Goal: Information Seeking & Learning: Check status

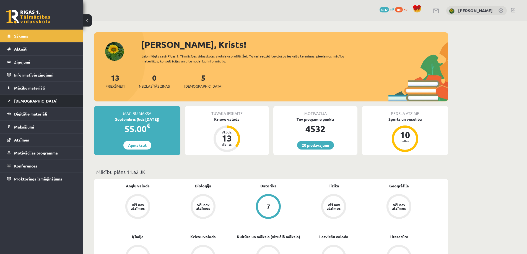
click at [26, 102] on span "[DEMOGRAPHIC_DATA]" at bounding box center [35, 101] width 43 height 5
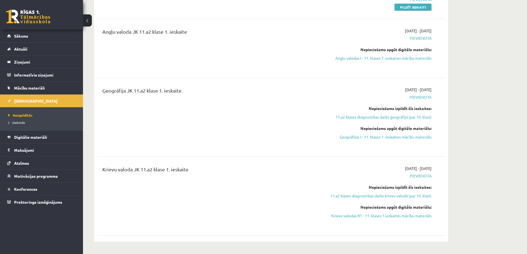
scroll to position [138, 0]
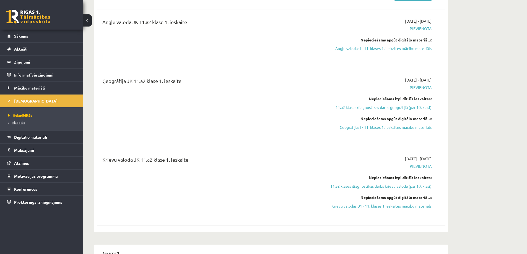
click at [17, 121] on span "Izlabotās" at bounding box center [16, 122] width 17 height 4
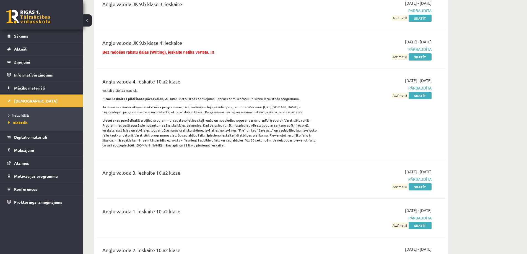
scroll to position [166, 0]
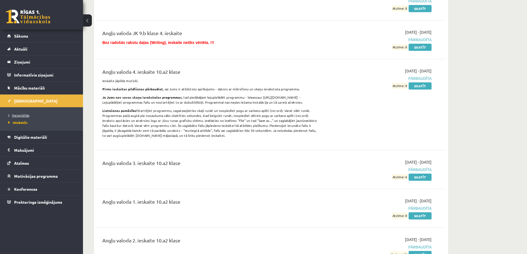
click at [14, 116] on span "Neizpildītās" at bounding box center [18, 115] width 21 height 4
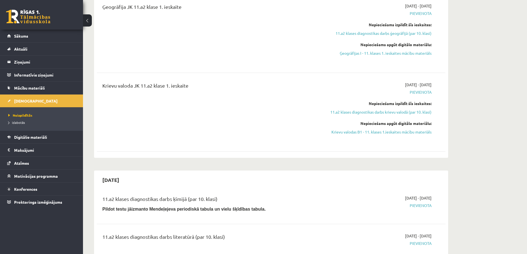
scroll to position [221, 0]
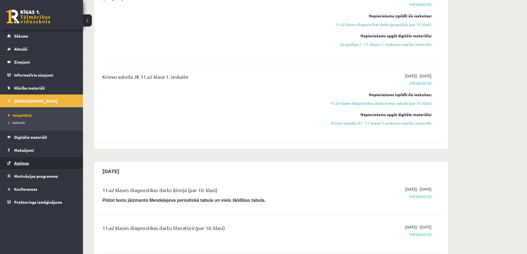
click at [30, 161] on link "Atzīmes" at bounding box center [41, 163] width 69 height 13
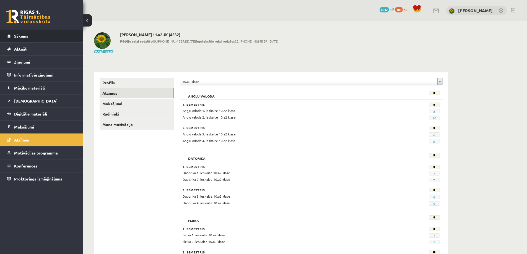
click at [18, 38] on span "Sākums" at bounding box center [21, 35] width 14 height 5
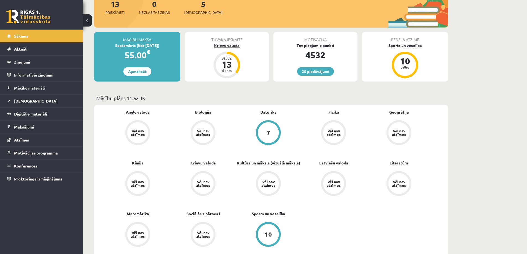
scroll to position [83, 0]
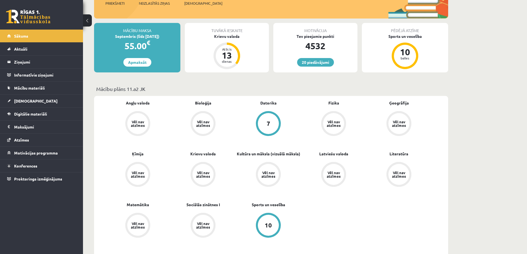
click at [140, 126] on div "Vēl nav atzīmes" at bounding box center [137, 123] width 15 height 7
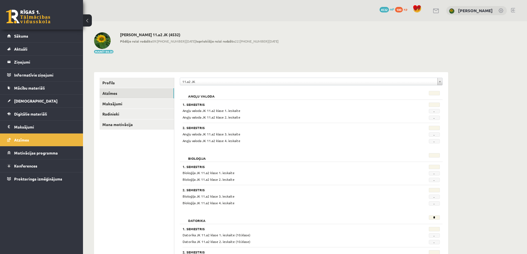
click at [513, 11] on link at bounding box center [513, 10] width 4 height 4
